Goal: Subscribe to service/newsletter

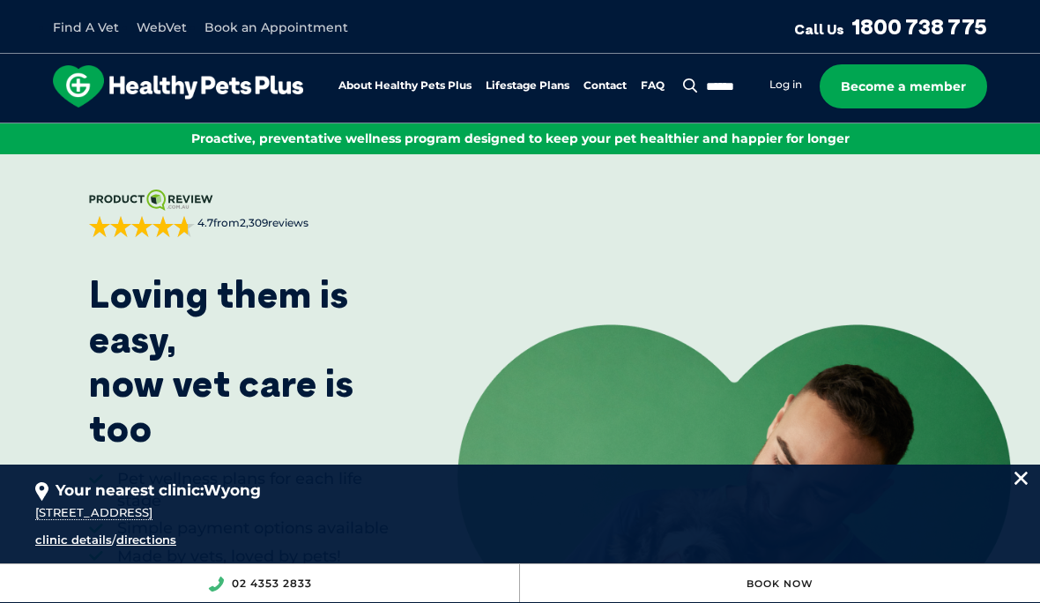
click at [786, 85] on link "Log in" at bounding box center [785, 85] width 33 height 14
click at [1016, 477] on img at bounding box center [1020, 477] width 13 height 13
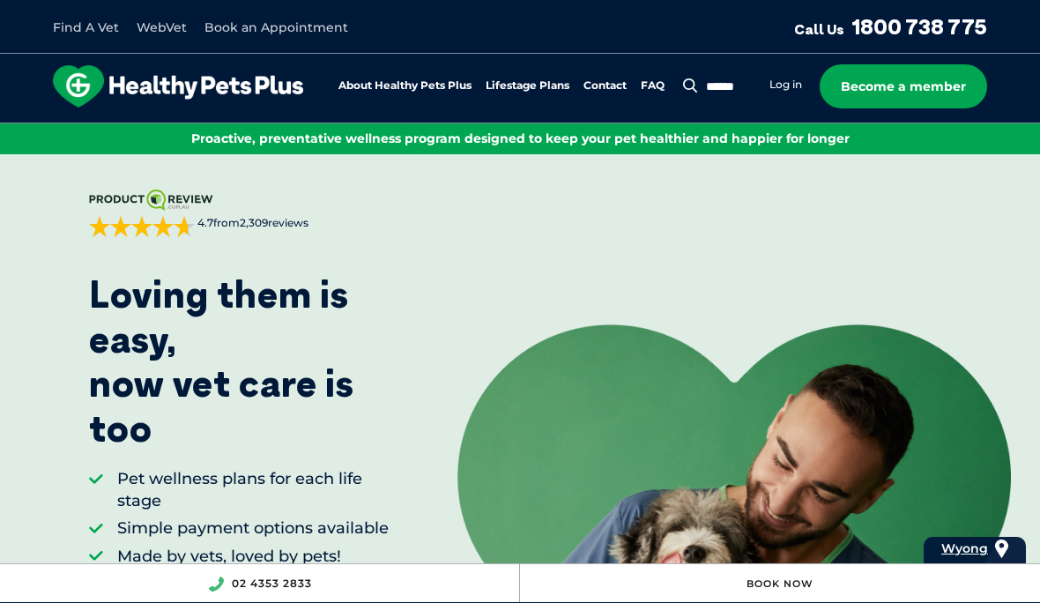
click at [907, 88] on link "Become a member" at bounding box center [902, 86] width 167 height 44
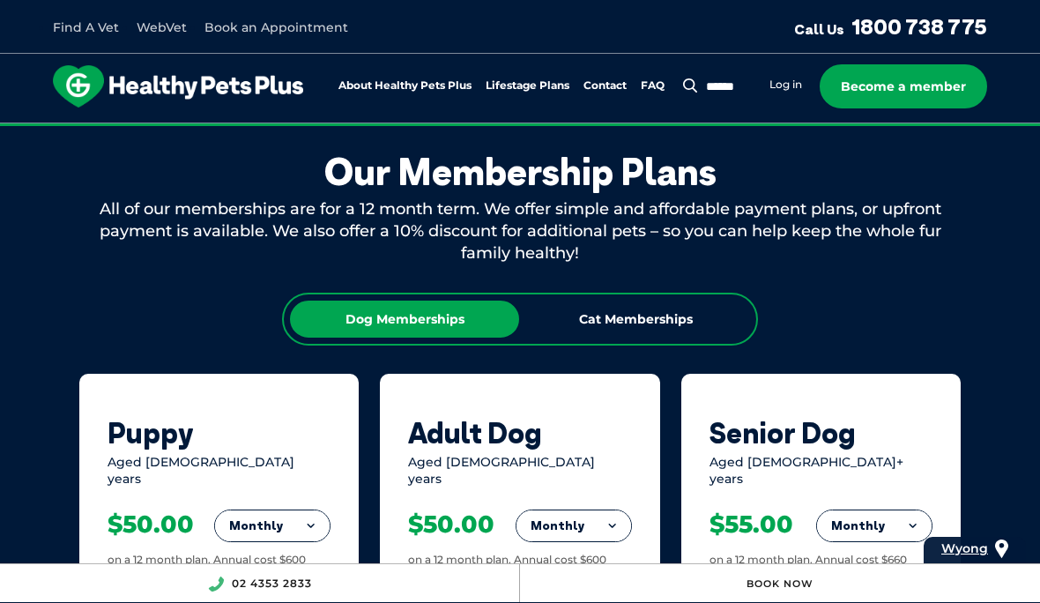
scroll to position [1006, 0]
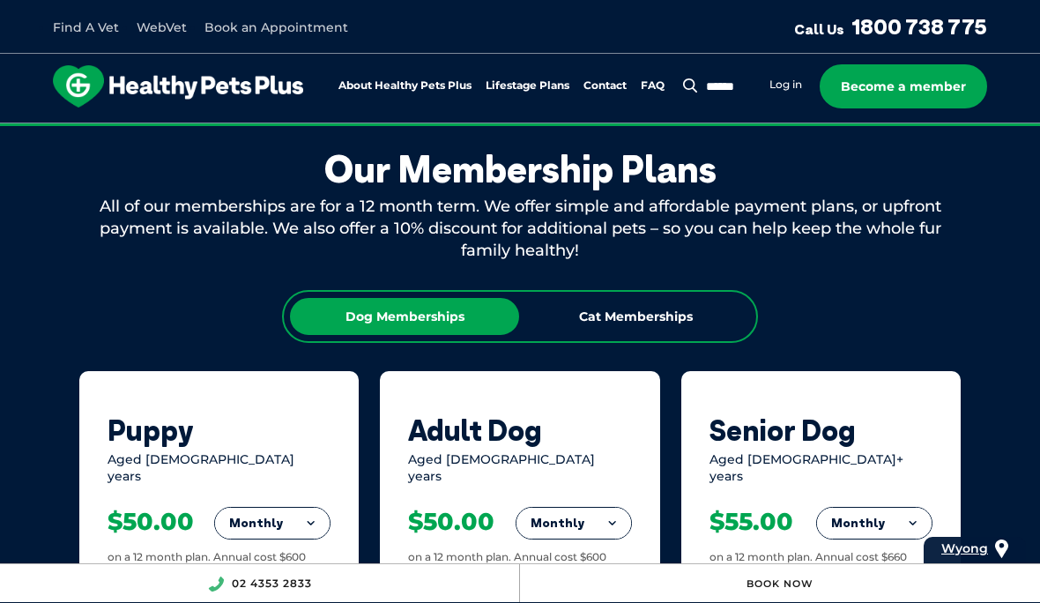
click at [678, 309] on div "Cat Memberships" at bounding box center [635, 316] width 229 height 37
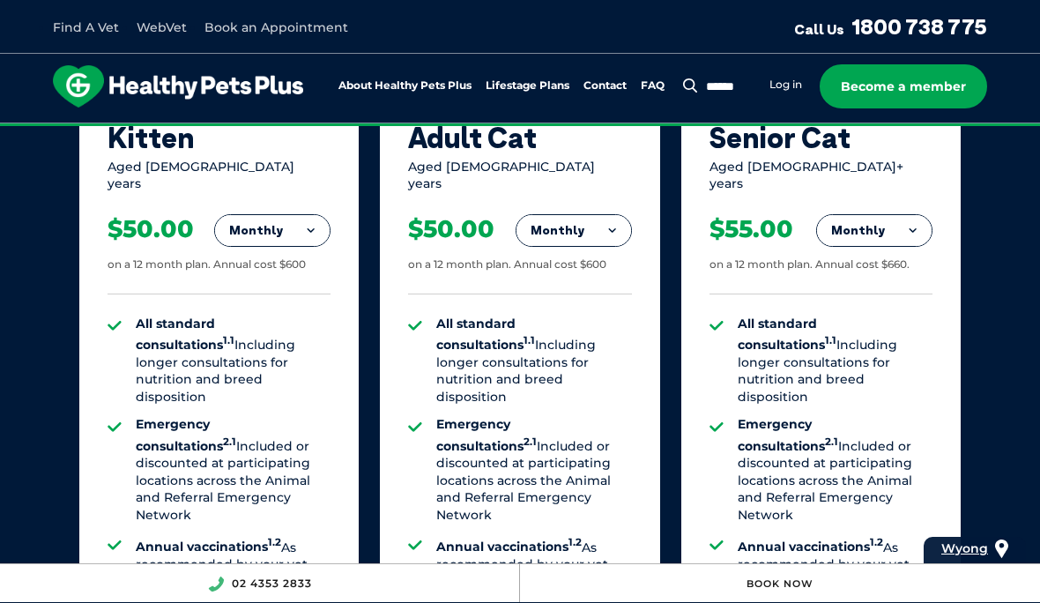
scroll to position [1300, 0]
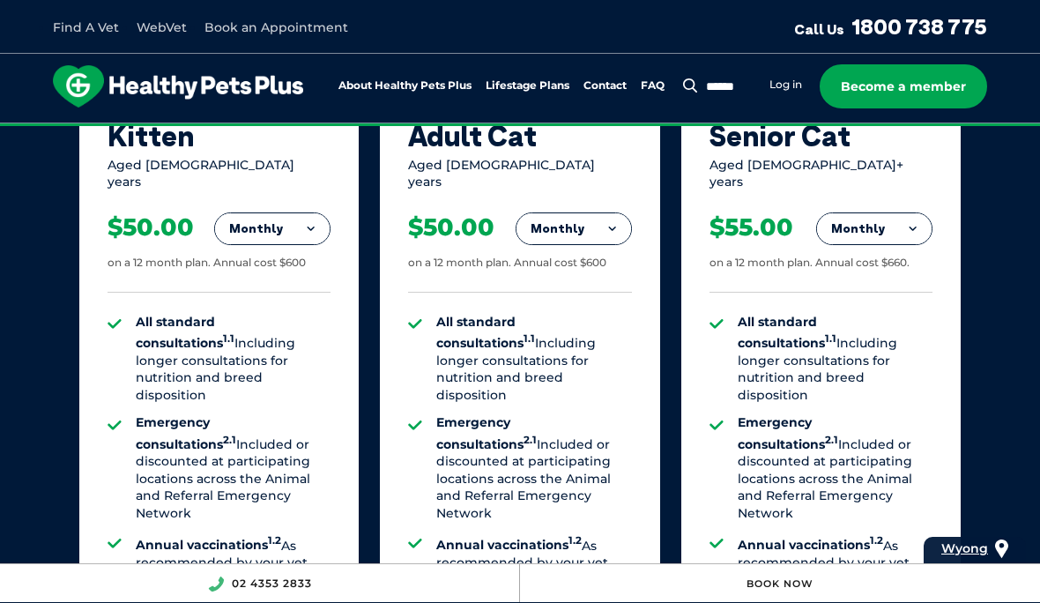
click at [298, 213] on button "Monthly" at bounding box center [272, 229] width 115 height 32
click at [268, 329] on li "Yearly" at bounding box center [272, 349] width 115 height 41
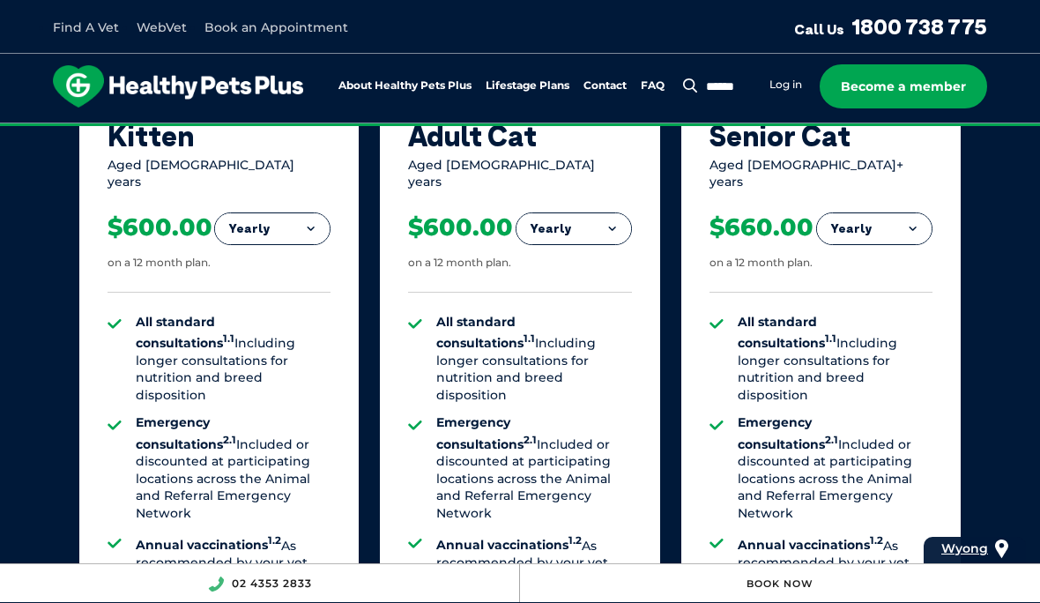
click at [314, 213] on button "Yearly" at bounding box center [272, 229] width 115 height 32
click at [285, 287] on li "Monthly" at bounding box center [272, 307] width 115 height 41
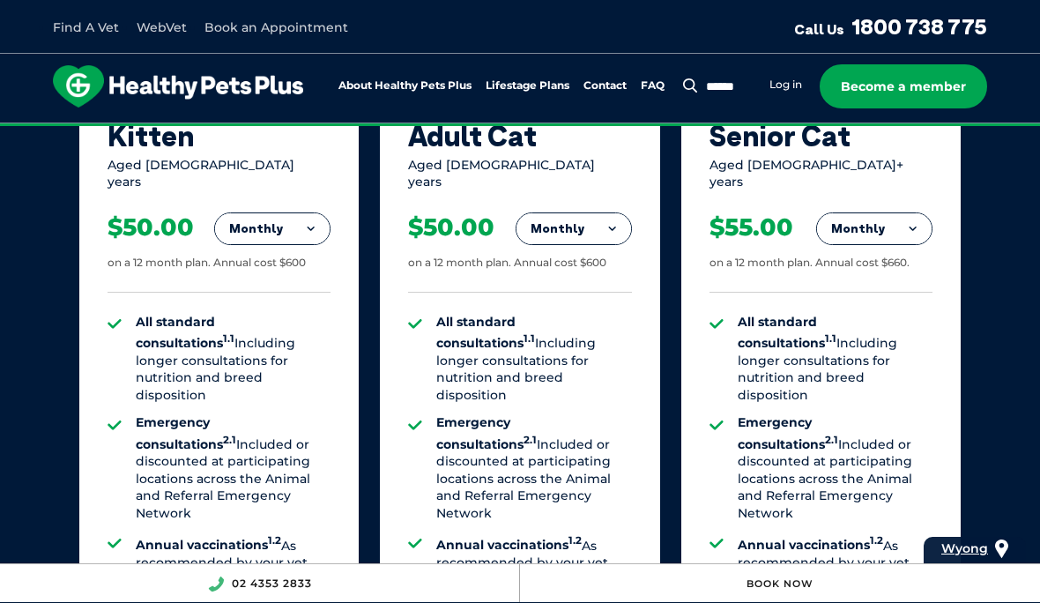
click at [320, 213] on button "Monthly" at bounding box center [272, 229] width 115 height 32
click at [290, 244] on li "Fortnightly" at bounding box center [272, 265] width 115 height 42
click at [307, 213] on button "Fortnightly" at bounding box center [267, 229] width 124 height 32
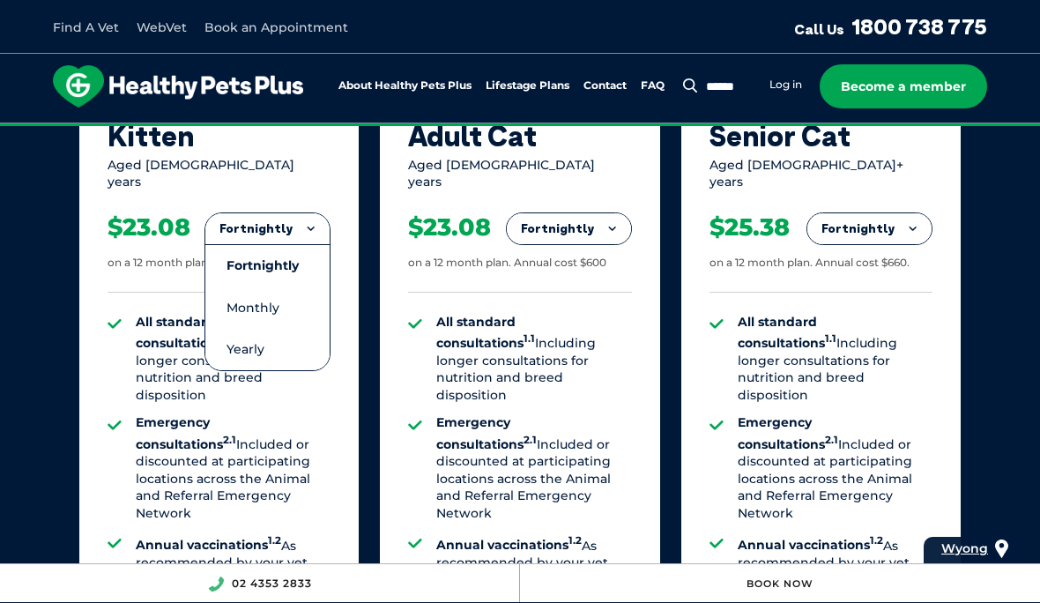
click at [282, 289] on li "Monthly" at bounding box center [267, 307] width 124 height 41
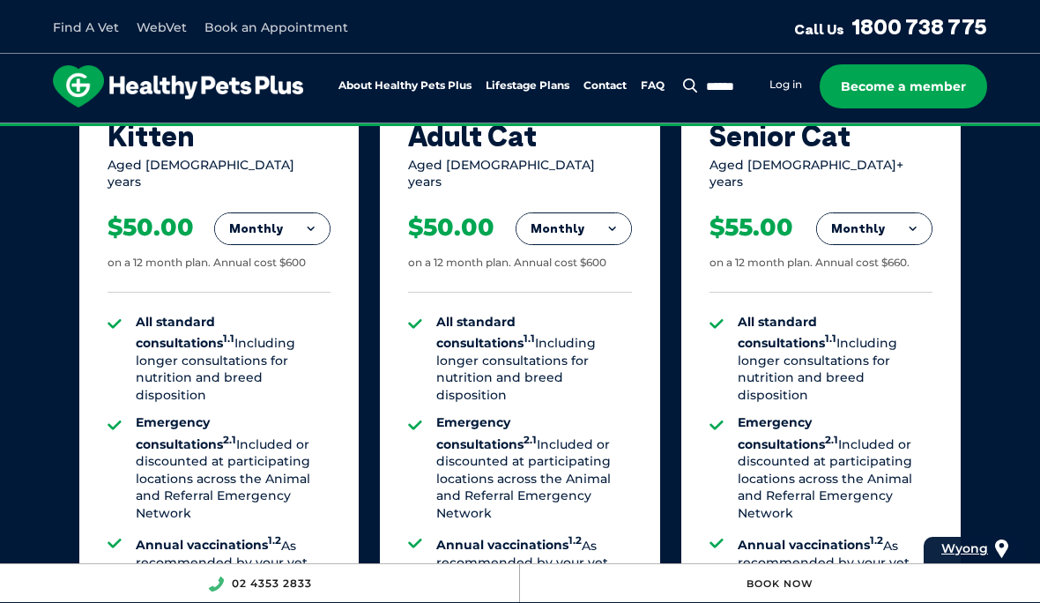
click at [311, 213] on button "Monthly" at bounding box center [272, 229] width 115 height 32
click at [290, 247] on li "Fortnightly" at bounding box center [272, 265] width 115 height 42
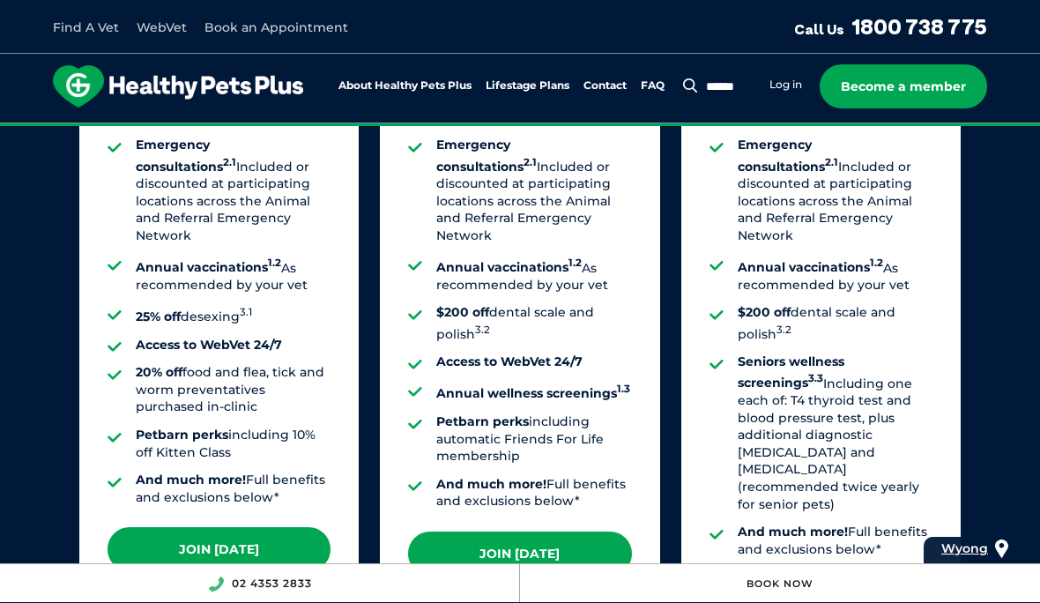
scroll to position [1624, 0]
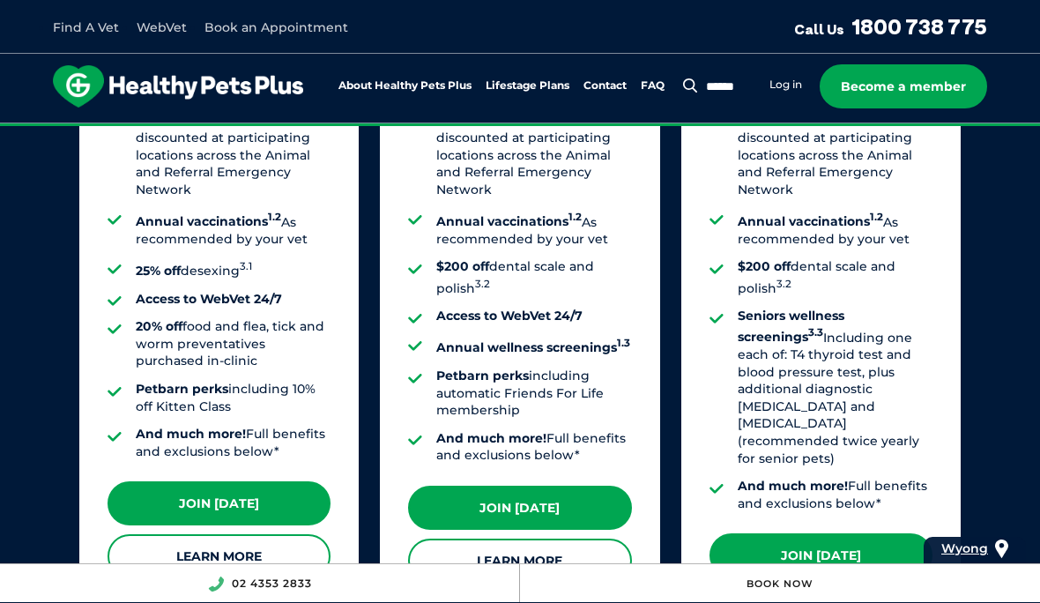
click at [272, 481] on link "Join [DATE]" at bounding box center [218, 503] width 223 height 44
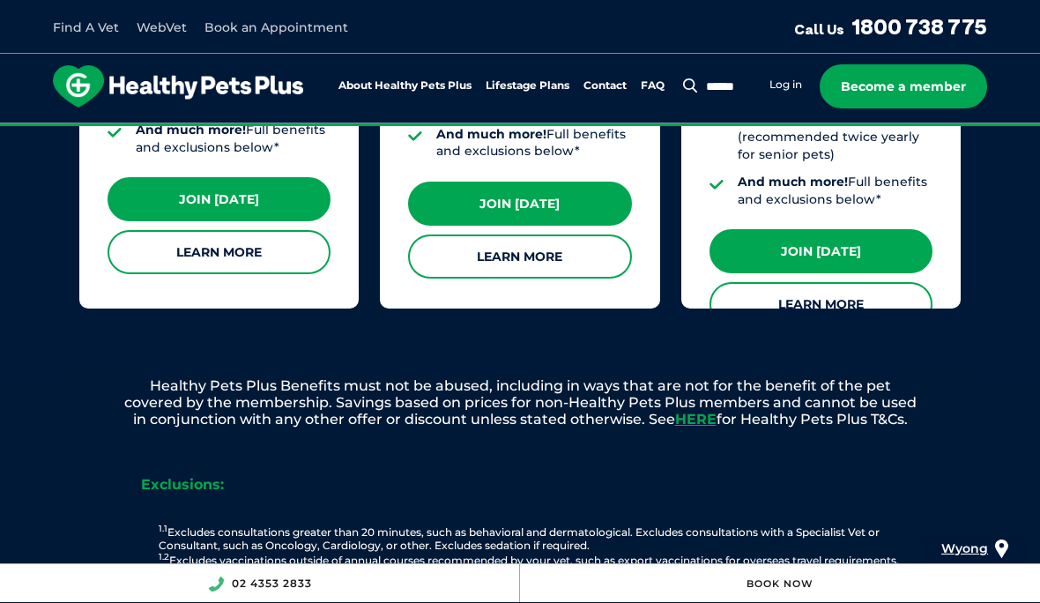
scroll to position [1922, 0]
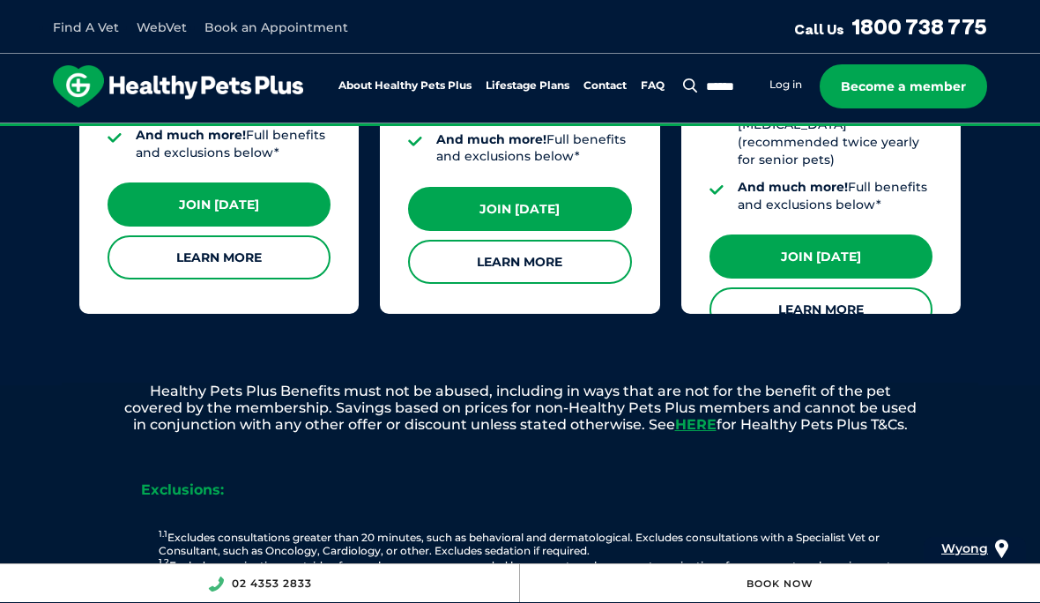
click at [252, 29] on link "Book an Appointment" at bounding box center [276, 27] width 144 height 16
